Goal: Transaction & Acquisition: Purchase product/service

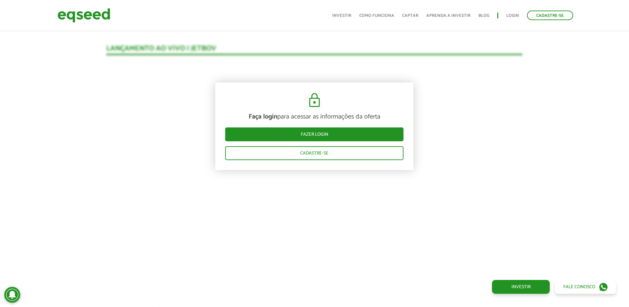
scroll to position [681, 0]
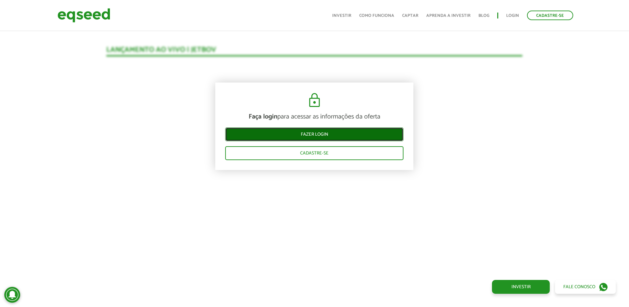
click at [383, 133] on link "Fazer login" at bounding box center [314, 134] width 178 height 14
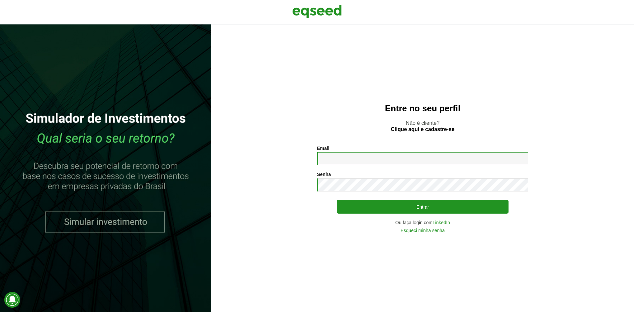
click at [397, 160] on input "Email *" at bounding box center [422, 158] width 211 height 13
type input "**********"
click at [337, 200] on button "Entrar" at bounding box center [423, 207] width 172 height 14
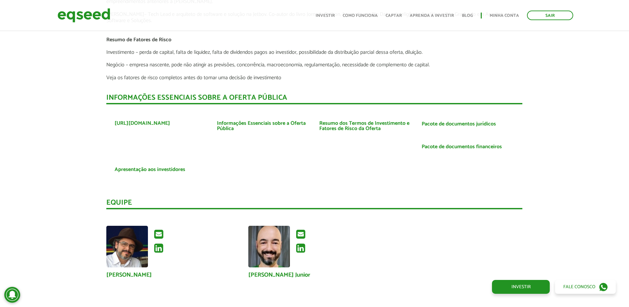
scroll to position [1673, 0]
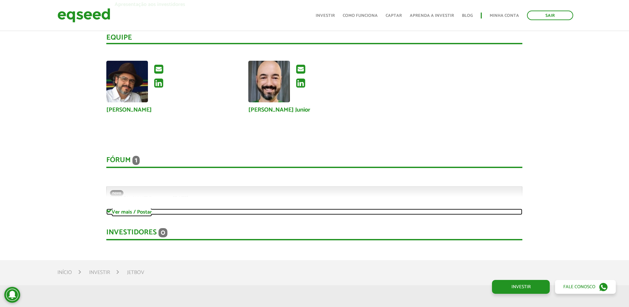
click at [112, 210] on link "Ver mais / Postar" at bounding box center [314, 212] width 416 height 6
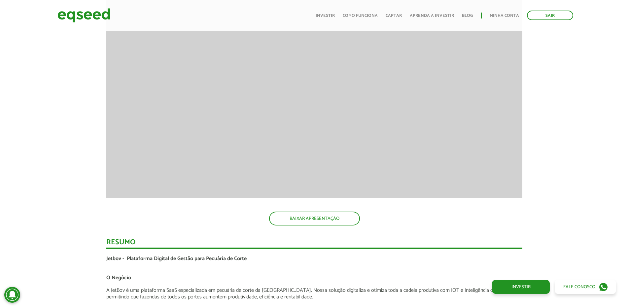
scroll to position [749, 0]
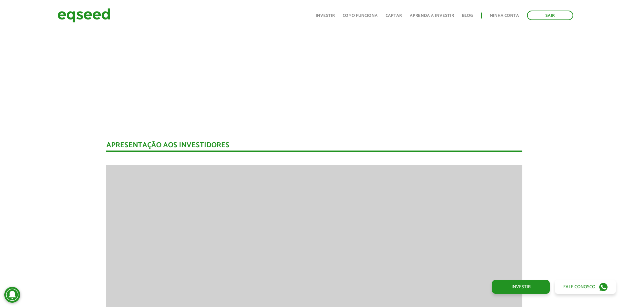
click at [330, 11] on ul "Início Investir Como funciona Captar Aprenda a investir Blog Minha conta Sair" at bounding box center [444, 16] width 264 height 10
click at [331, 14] on link "Investir" at bounding box center [325, 16] width 19 height 4
click at [331, 16] on link "Investir" at bounding box center [325, 16] width 19 height 4
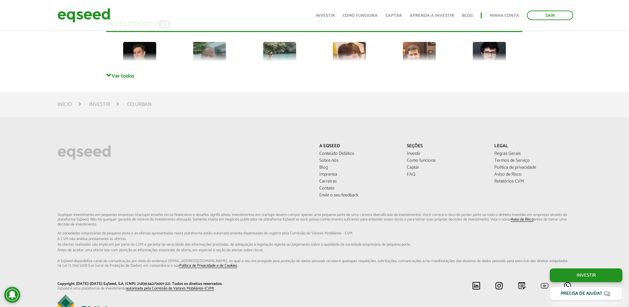
scroll to position [1618, 0]
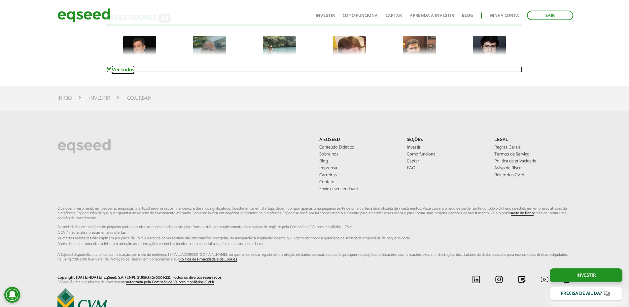
click at [123, 68] on link "Ver todos" at bounding box center [314, 69] width 416 height 6
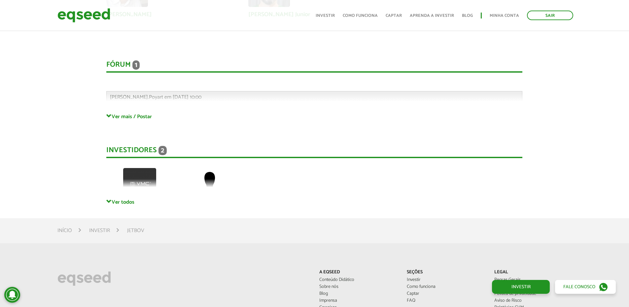
scroll to position [1849, 0]
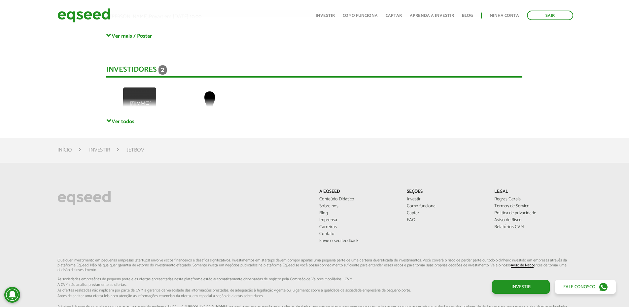
click at [117, 117] on div "Investidores 2 [PERSON_NAME]" at bounding box center [314, 85] width 416 height 66
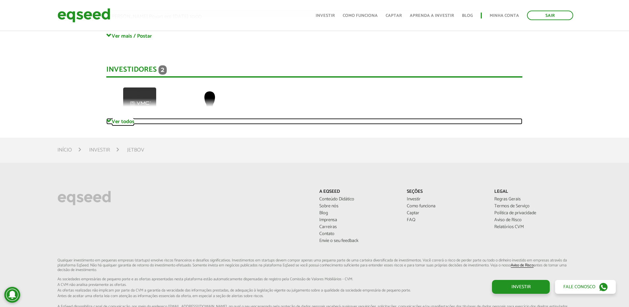
click at [128, 121] on link "Ver todos" at bounding box center [314, 121] width 416 height 6
